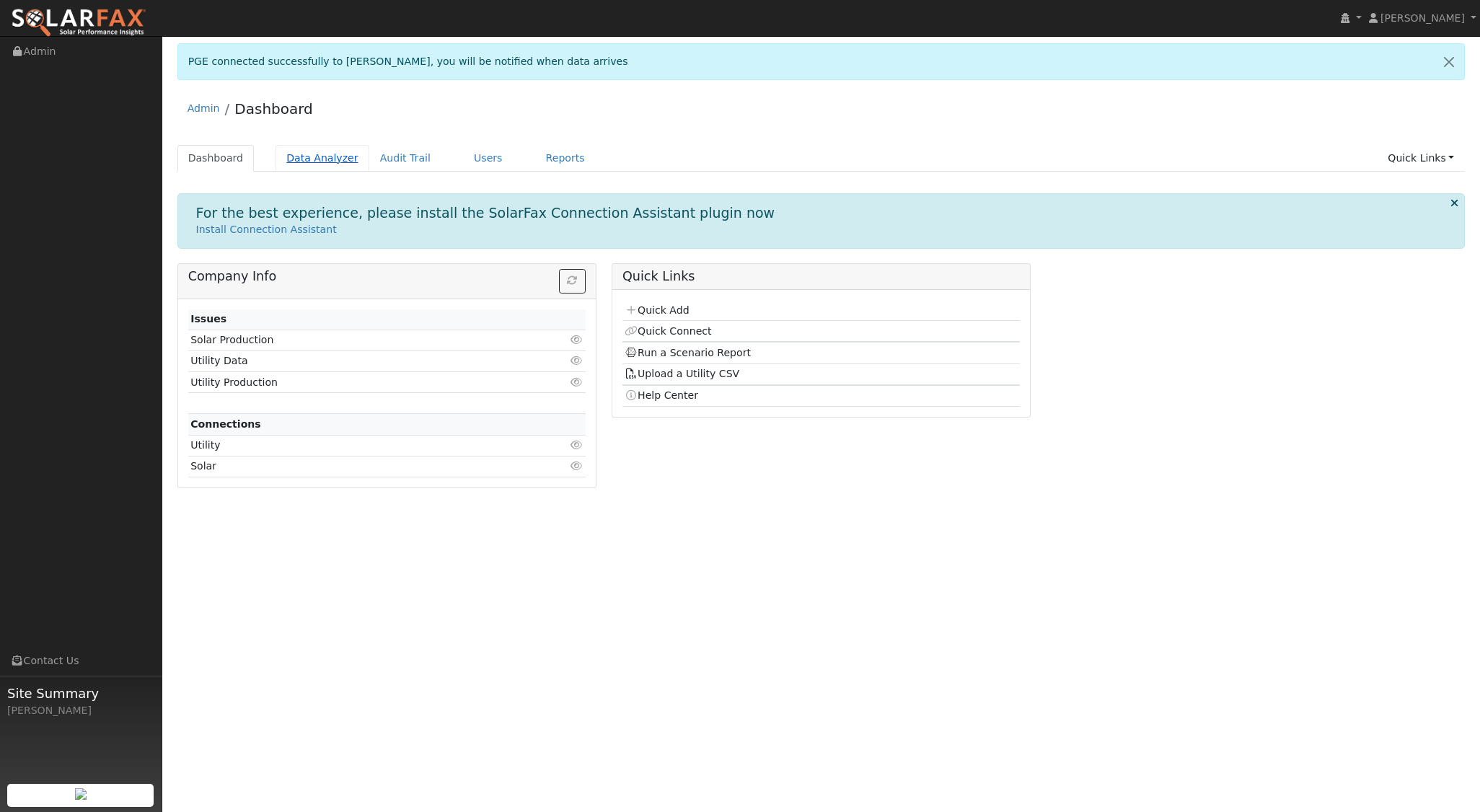
click at [298, 151] on link "Data Analyzer" at bounding box center [323, 159] width 94 height 27
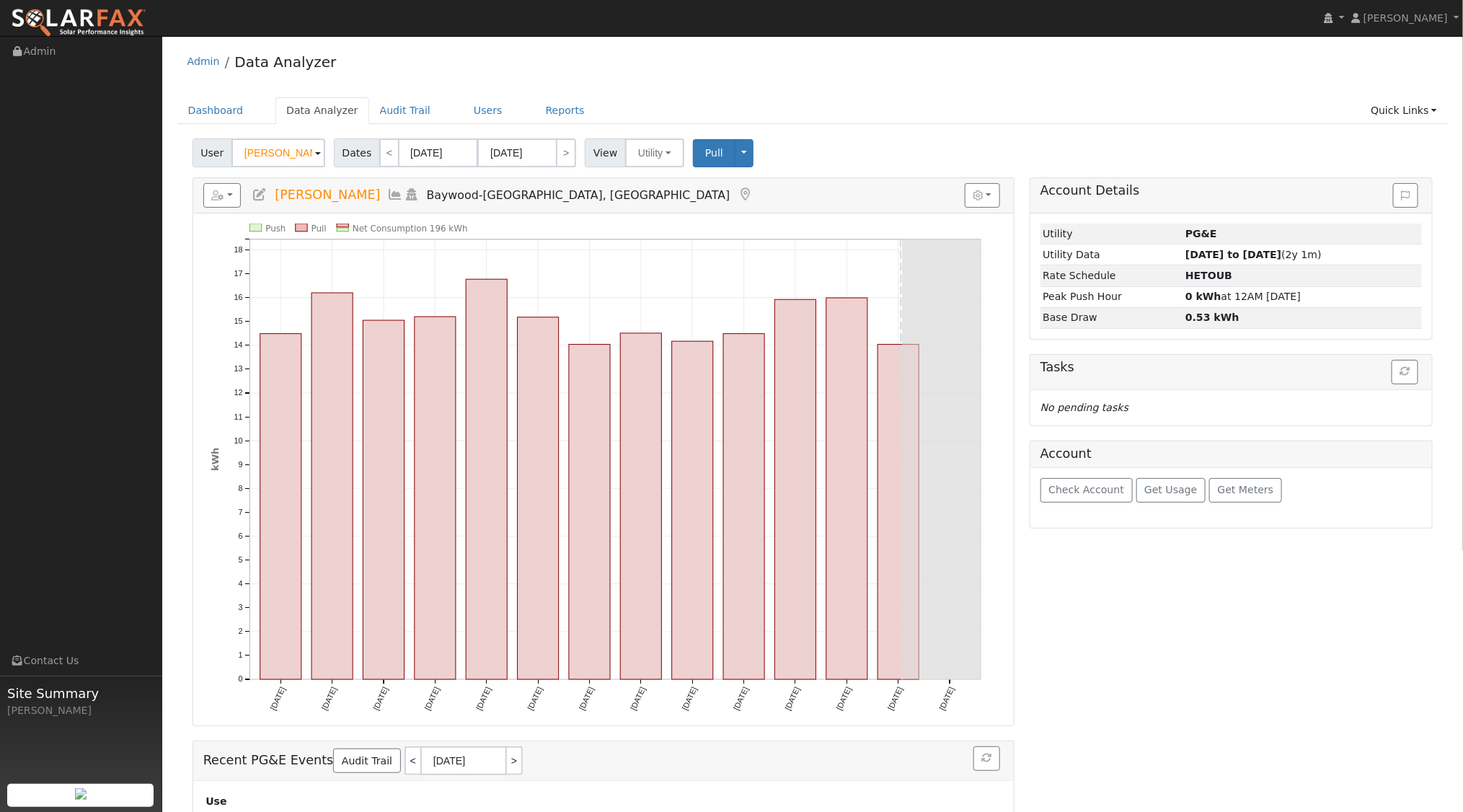
click at [315, 151] on span at bounding box center [318, 154] width 5 height 16
click at [311, 151] on img at bounding box center [307, 152] width 36 height 27
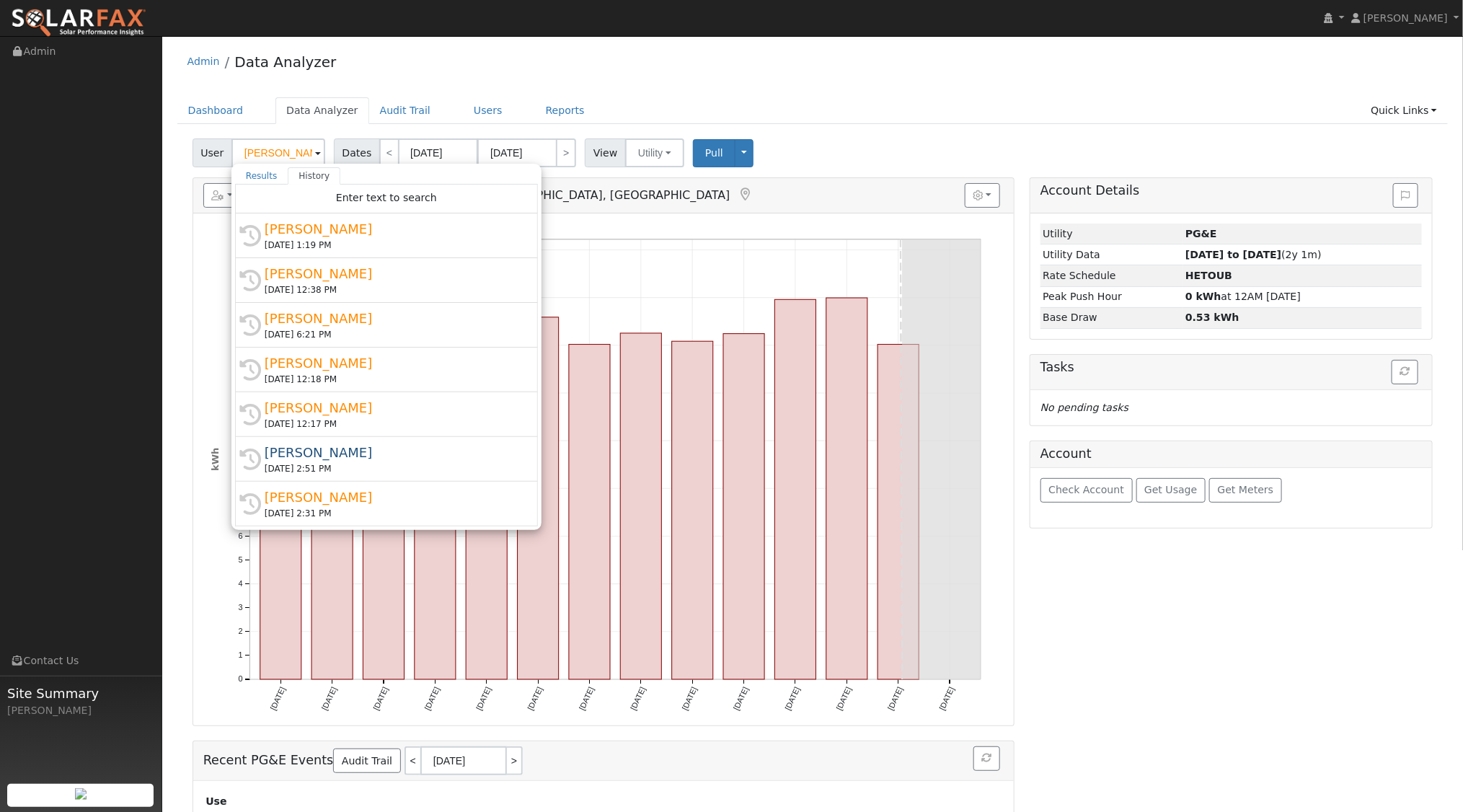
click at [315, 151] on span at bounding box center [318, 154] width 5 height 16
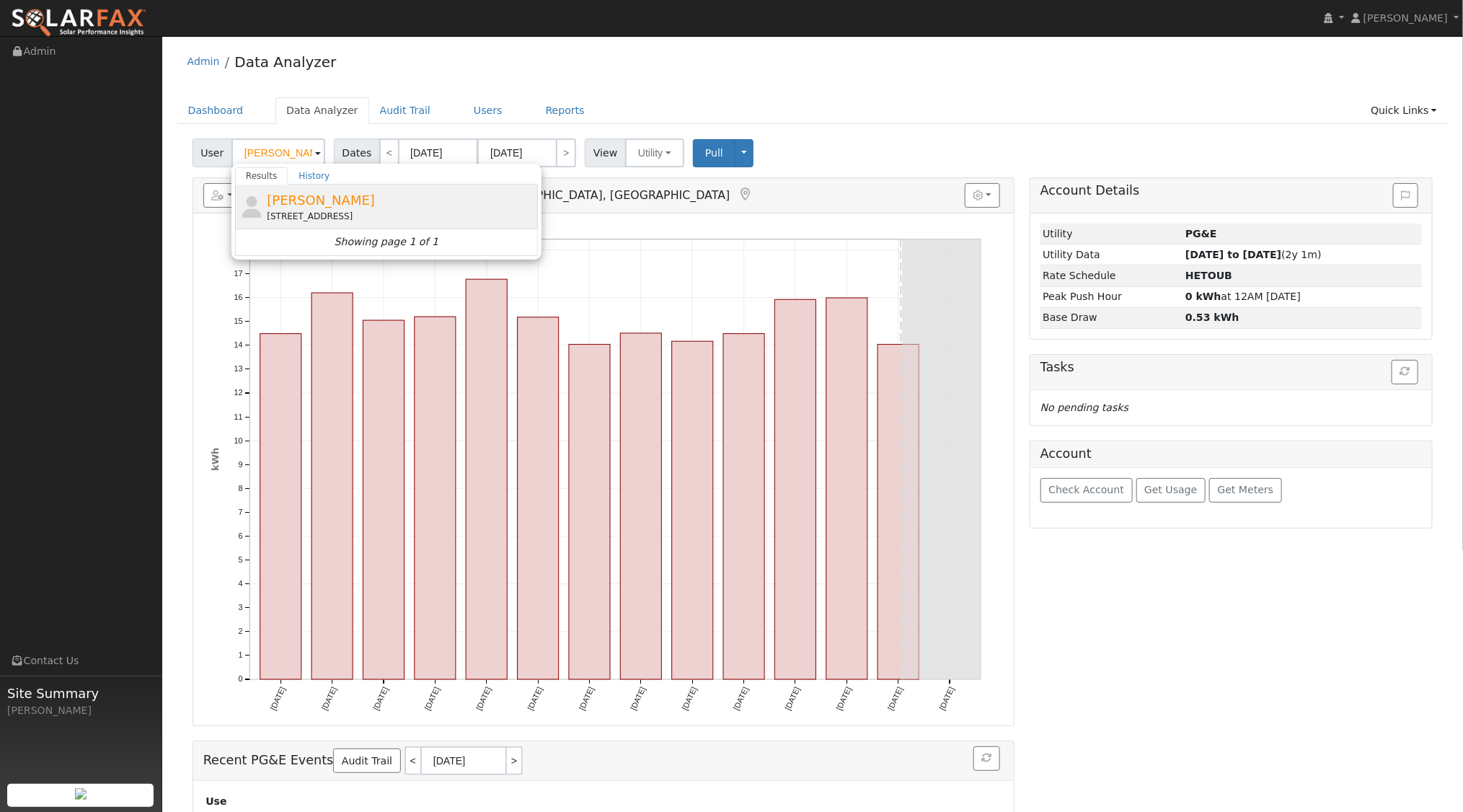
click at [306, 199] on span "[PERSON_NAME]" at bounding box center [321, 200] width 108 height 15
type input "[PERSON_NAME]"
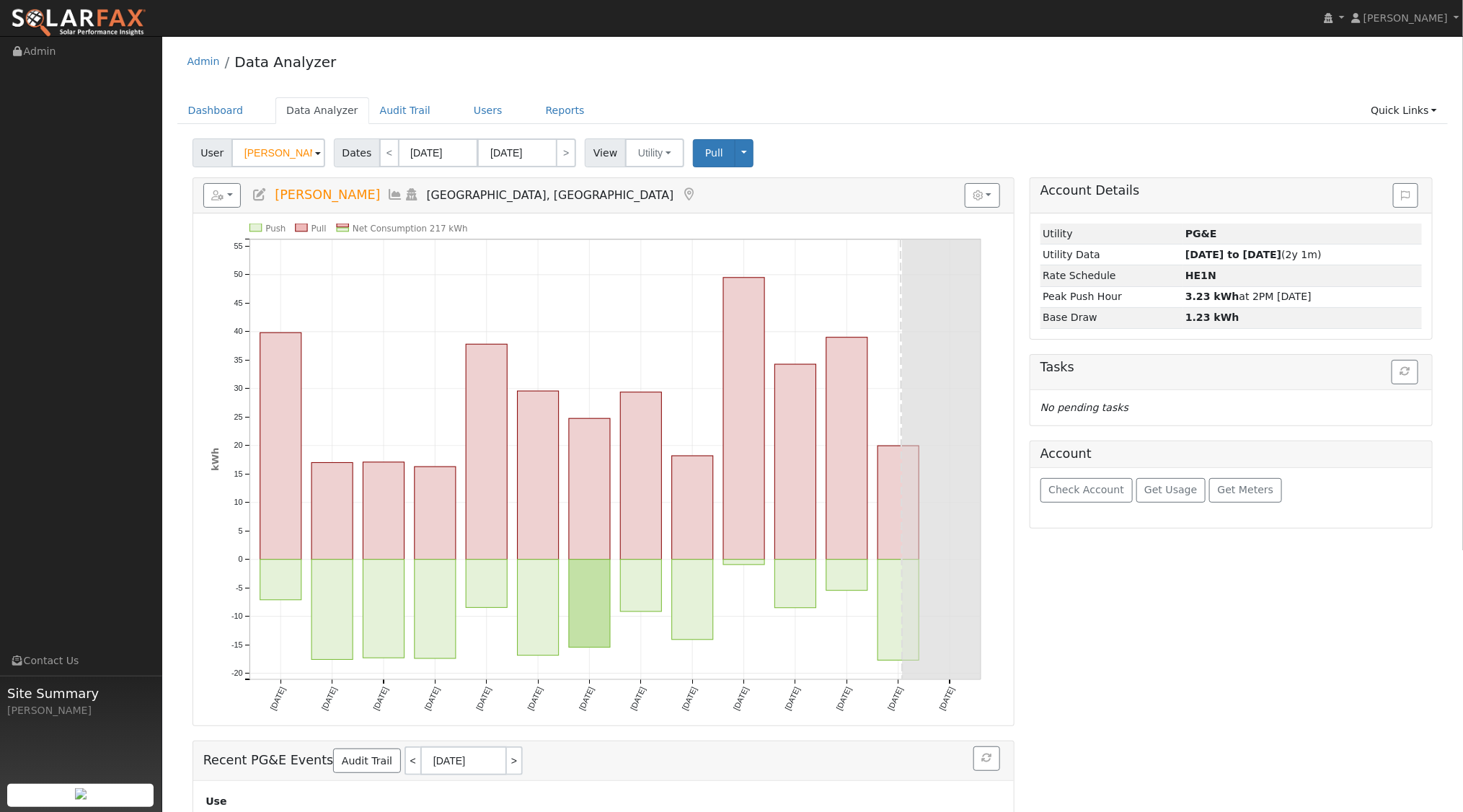
click at [404, 196] on icon at bounding box center [412, 195] width 16 height 13
